Goal: Task Accomplishment & Management: Manage account settings

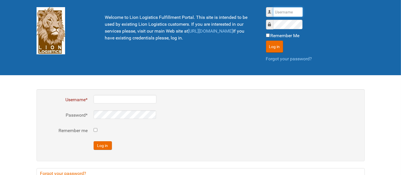
click at [283, 9] on input "Username" at bounding box center [288, 12] width 30 height 10
type input "al"
click at [266, 41] on button "Log in" at bounding box center [274, 47] width 17 height 12
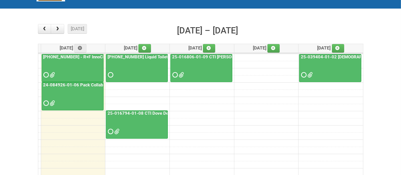
scroll to position [63, 0]
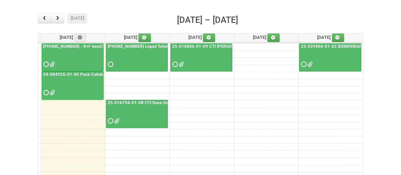
click at [141, 53] on div at bounding box center [137, 59] width 61 height 19
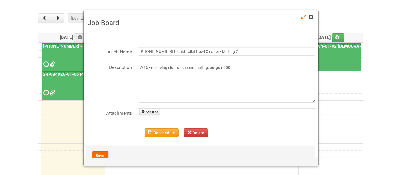
click at [310, 17] on span at bounding box center [311, 17] width 4 height 4
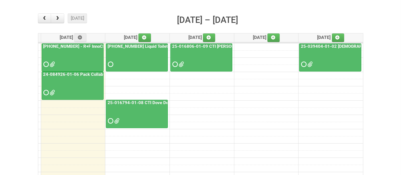
click at [139, 58] on div at bounding box center [137, 59] width 61 height 19
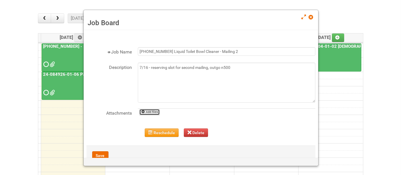
click at [148, 112] on link "Add files" at bounding box center [149, 112] width 21 height 6
click at [159, 133] on button "Reschedule" at bounding box center [162, 132] width 34 height 9
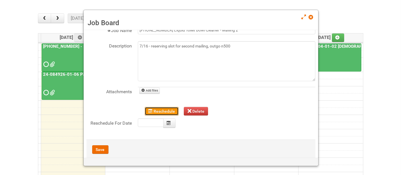
scroll to position [31, 0]
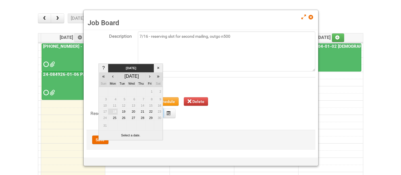
click at [158, 113] on body "Lion Logistics 1001 Bryn Mawr Ave Bensenville, IL 60106 tel: 888-346-5466 www.l…" at bounding box center [200, 111] width 401 height 348
click at [129, 111] on td "20" at bounding box center [132, 112] width 10 height 6
type input "2025-08-20"
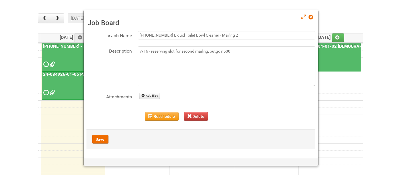
scroll to position [16, 0]
click at [97, 139] on button "Save" at bounding box center [100, 139] width 16 height 9
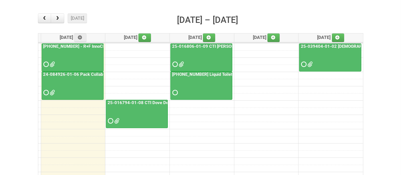
click at [197, 89] on div at bounding box center [201, 87] width 61 height 19
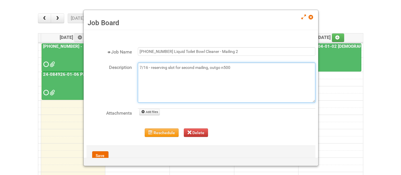
click at [181, 74] on textarea "7/16 - reserving slot for second mailing, outgo n500" at bounding box center [227, 83] width 178 height 40
click at [240, 64] on textarea "7/16 - reserving slot for second mailing, outgo n500" at bounding box center [227, 83] width 178 height 40
type textarea "7/16 - reserving slot for second mailing, outgo n500 8/18 - LPF/letters"
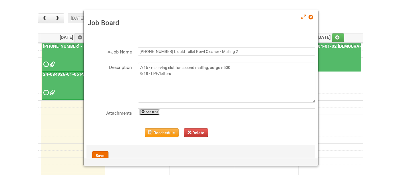
click at [155, 113] on link "Add files" at bounding box center [149, 112] width 21 height 6
type input "C:\fakepath\LPF Mailing 2 24-096164-01.xlsx"
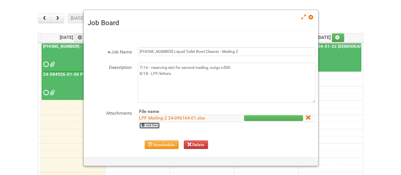
click at [148, 124] on link "Add files" at bounding box center [149, 125] width 21 height 6
type input "C:\fakepath\Cell 1 Code P_Round 2.pdf"
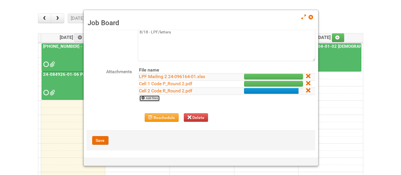
scroll to position [42, 0]
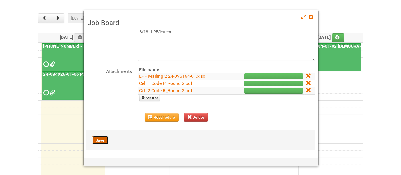
click at [94, 136] on button "Save" at bounding box center [100, 140] width 16 height 9
